Goal: Task Accomplishment & Management: Use online tool/utility

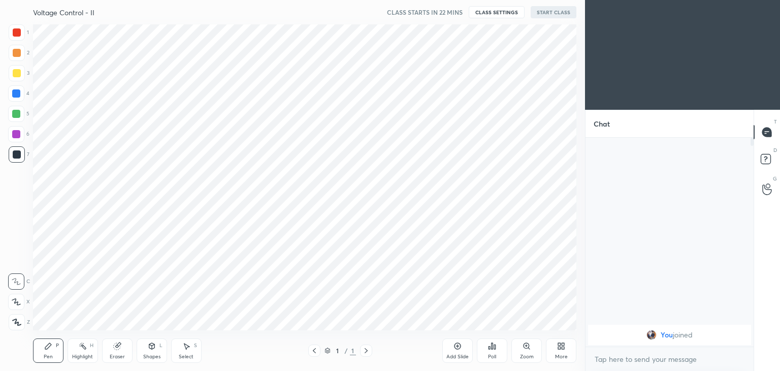
scroll to position [306, 544]
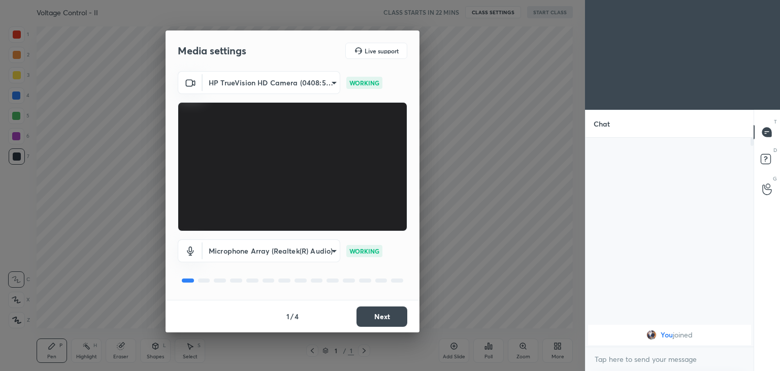
click at [272, 82] on body "1 2 3 4 5 6 7 C X Z C X Z E E Erase all H H Voltage Control - II CLASS STARTS I…" at bounding box center [390, 185] width 780 height 371
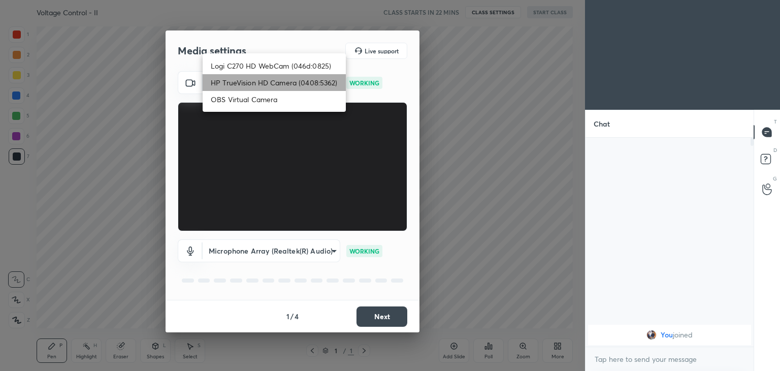
click at [272, 83] on li "HP TrueVision HD Camera (0408:5362)" at bounding box center [274, 82] width 143 height 17
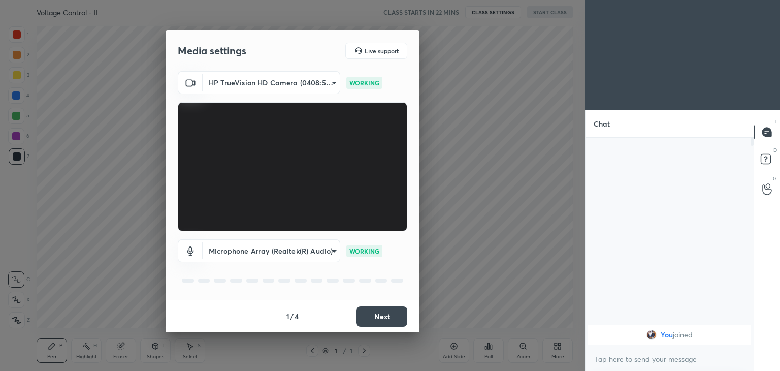
click at [386, 312] on button "Next" at bounding box center [381, 316] width 51 height 20
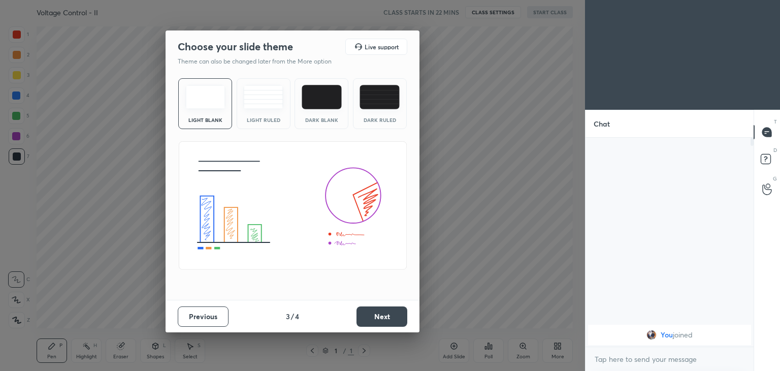
click at [386, 312] on button "Next" at bounding box center [381, 316] width 51 height 20
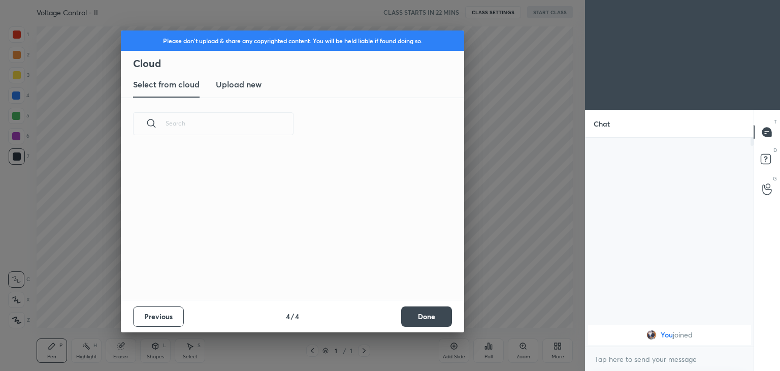
click at [386, 312] on div "Previous 4 / 4 Done" at bounding box center [292, 316] width 343 height 32
click at [449, 311] on button "Done" at bounding box center [426, 316] width 51 height 20
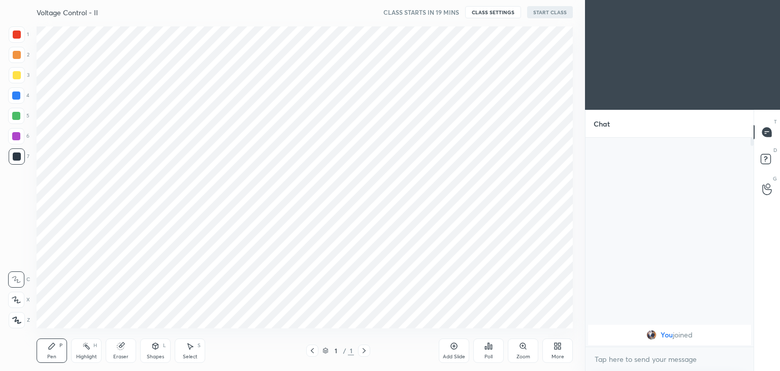
scroll to position [50459, 50221]
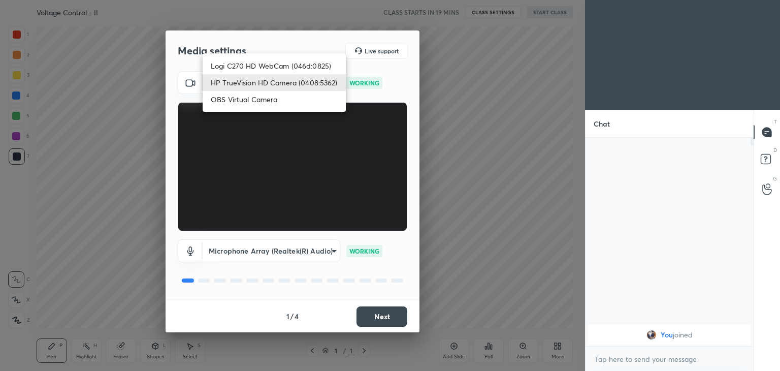
click at [272, 84] on body "1 2 3 4 5 6 7 C X Z C X Z E E Erase all H H Voltage Control - II CLASS STARTS I…" at bounding box center [390, 185] width 780 height 371
click at [272, 84] on li "HP TrueVision HD Camera (0408:5362)" at bounding box center [274, 82] width 143 height 17
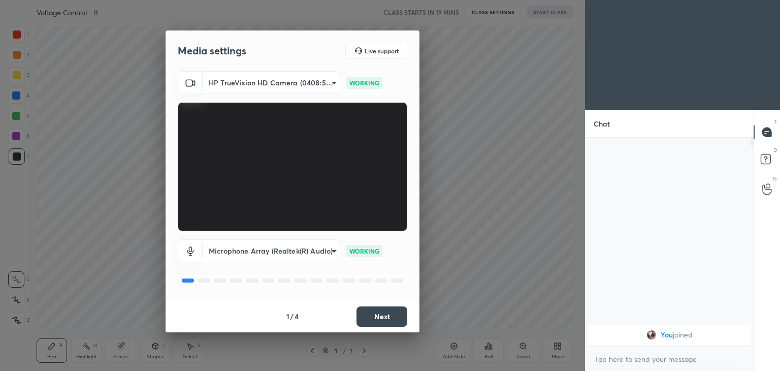
click at [272, 84] on li "HP TrueVision HD Camera (0408:5362)" at bounding box center [256, 83] width 107 height 10
click at [389, 317] on button "Next" at bounding box center [381, 316] width 51 height 20
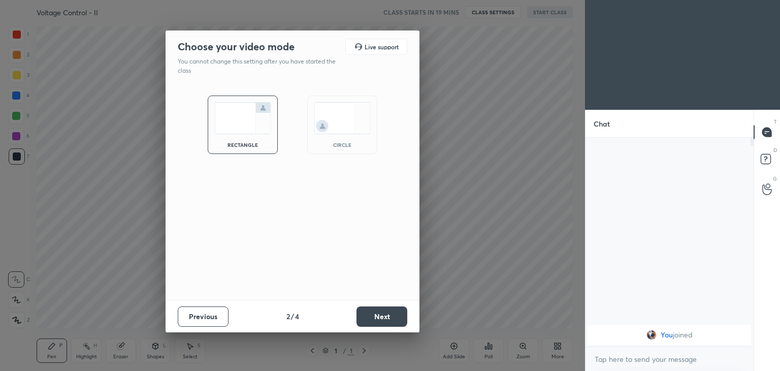
click at [389, 317] on button "Next" at bounding box center [381, 316] width 51 height 20
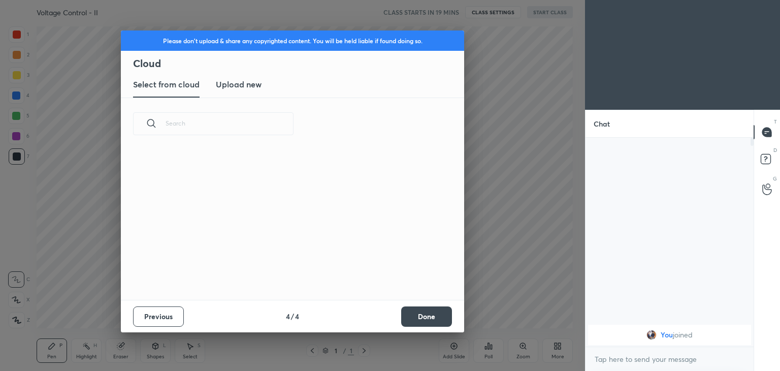
click at [389, 317] on div "Previous 4 / 4 Done" at bounding box center [292, 316] width 343 height 32
click at [428, 317] on button "Done" at bounding box center [426, 316] width 51 height 20
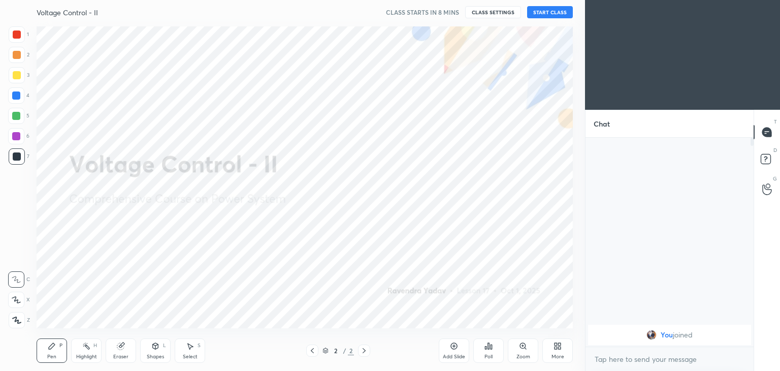
click at [555, 14] on button "START CLASS" at bounding box center [550, 12] width 46 height 12
click at [550, 12] on button "End Class" at bounding box center [552, 12] width 42 height 12
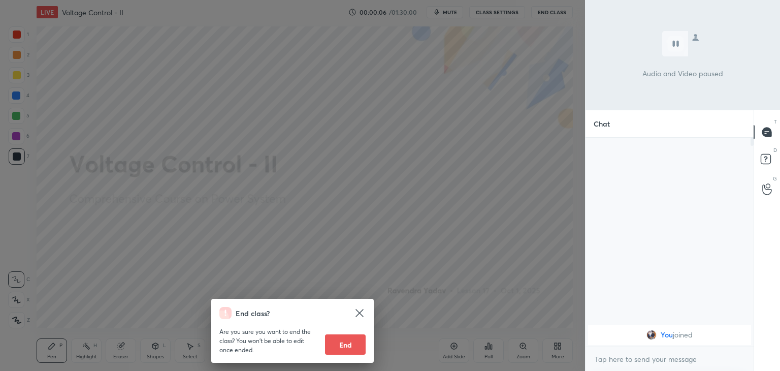
click at [344, 337] on button "End" at bounding box center [345, 344] width 41 height 20
type textarea "x"
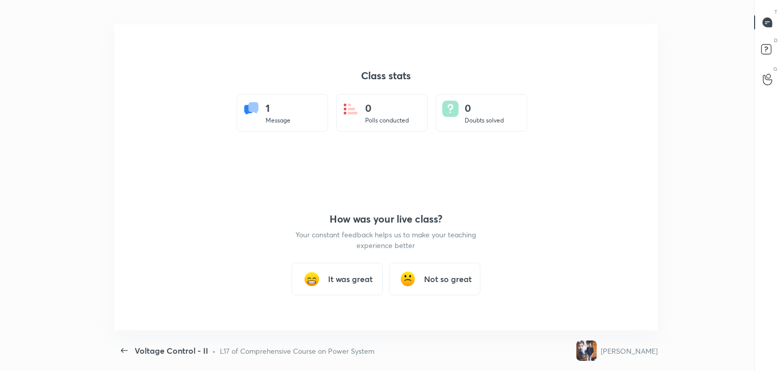
scroll to position [306, 772]
click at [349, 280] on h3 "It was great" at bounding box center [350, 279] width 45 height 12
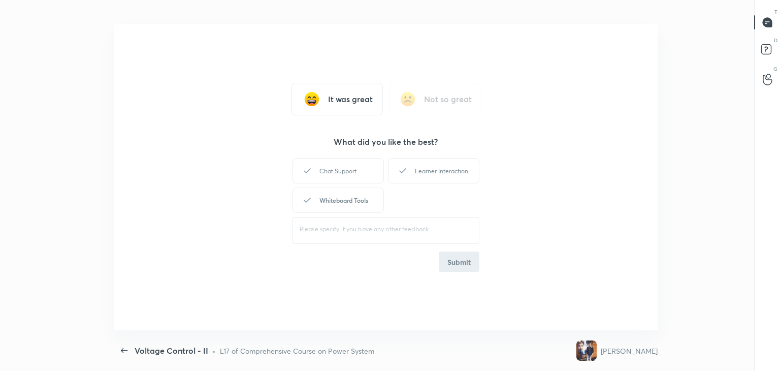
click at [362, 195] on div "Whiteboard Tools" at bounding box center [337, 199] width 91 height 25
click at [457, 264] on button "Submit" at bounding box center [459, 261] width 41 height 20
